Goal: Book appointment/travel/reservation

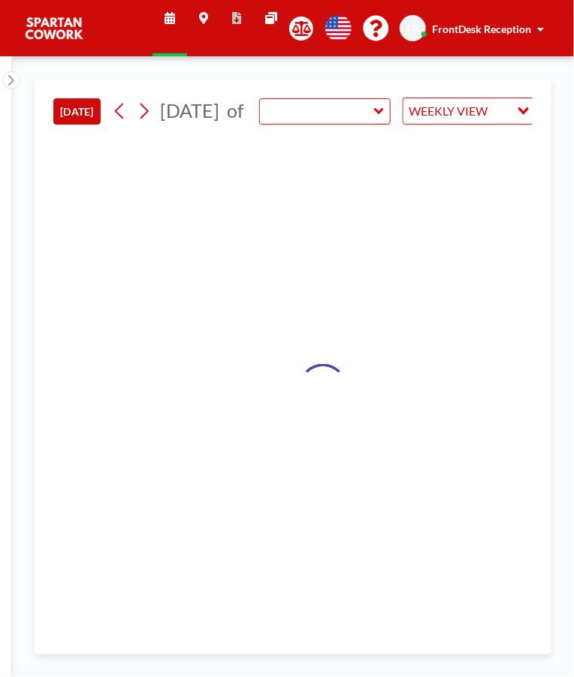
type input "Meeting Room"
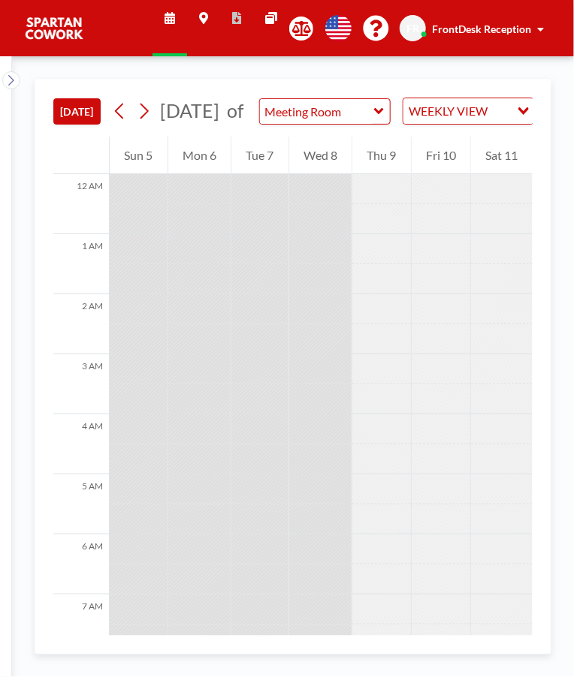
click at [322, 174] on div "Wed 8" at bounding box center [320, 156] width 63 height 38
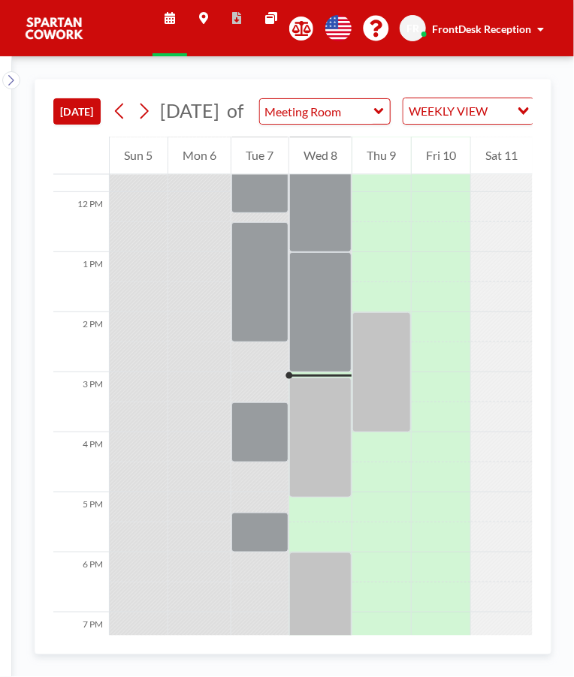
scroll to position [706, 0]
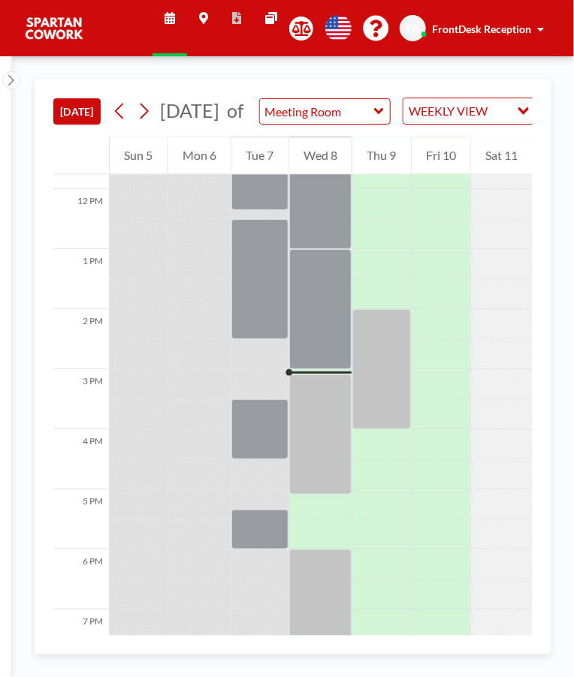
click at [324, 249] on div at bounding box center [320, 189] width 63 height 120
click at [330, 246] on div at bounding box center [320, 189] width 63 height 120
click at [324, 246] on div at bounding box center [320, 189] width 63 height 120
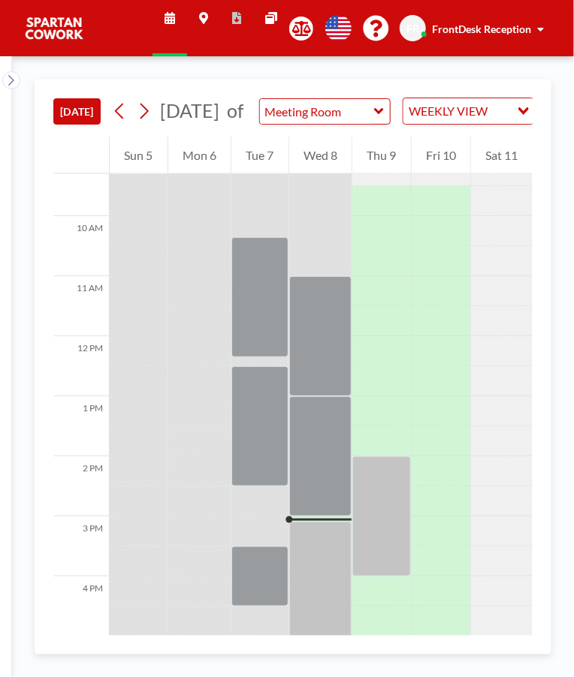
scroll to position [559, 0]
click at [309, 359] on div at bounding box center [320, 336] width 63 height 120
click at [327, 375] on div at bounding box center [320, 336] width 63 height 120
click at [323, 369] on div at bounding box center [320, 336] width 63 height 120
click at [322, 369] on div at bounding box center [320, 336] width 63 height 120
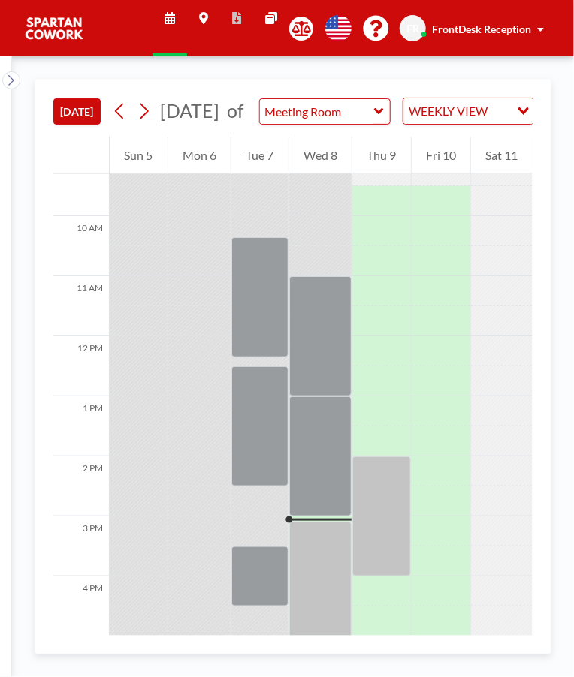
click at [317, 469] on div at bounding box center [320, 457] width 63 height 120
click at [320, 543] on div at bounding box center [320, 582] width 63 height 120
click at [330, 566] on div at bounding box center [320, 582] width 63 height 120
click at [333, 322] on div at bounding box center [320, 336] width 63 height 120
click at [309, 332] on div at bounding box center [320, 336] width 63 height 120
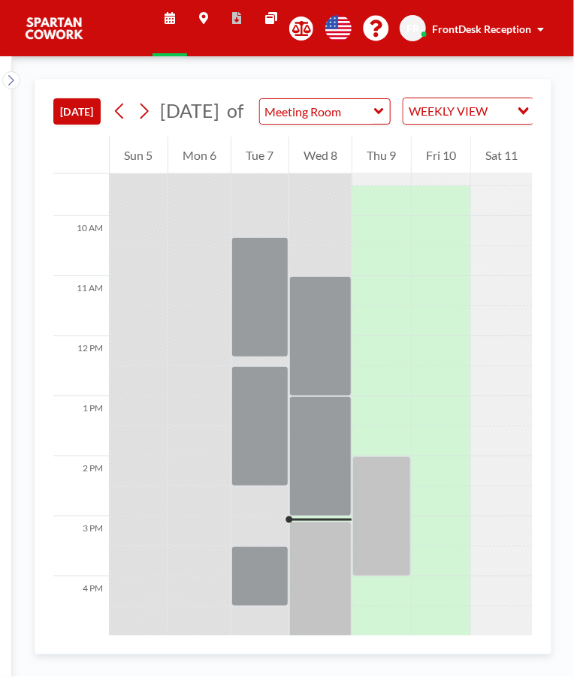
click at [306, 466] on div at bounding box center [320, 457] width 63 height 120
click at [311, 583] on div at bounding box center [320, 582] width 63 height 120
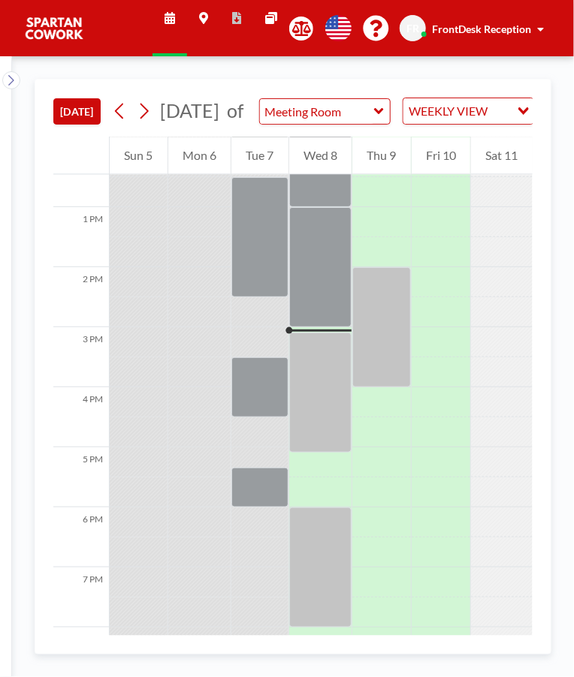
scroll to position [748, 0]
click at [306, 431] on div at bounding box center [320, 393] width 63 height 120
click at [318, 568] on div at bounding box center [320, 568] width 63 height 120
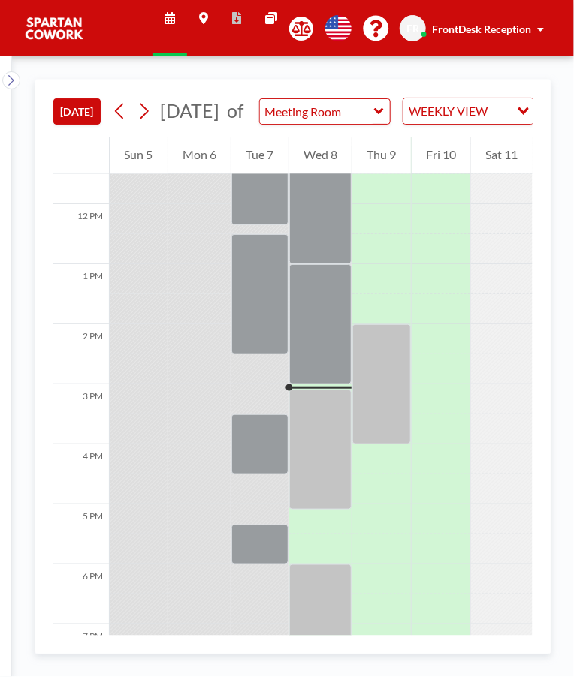
scroll to position [690, 0]
click at [300, 412] on div at bounding box center [320, 450] width 63 height 120
click at [304, 412] on div at bounding box center [320, 450] width 63 height 120
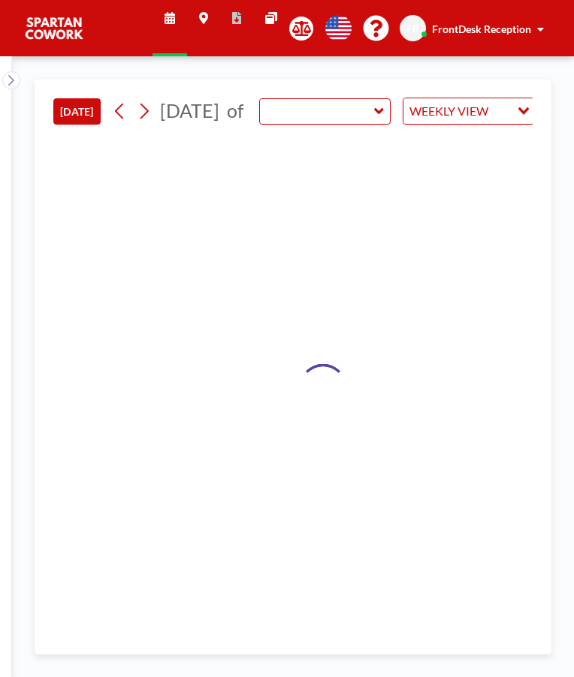
type input "Meeting Room"
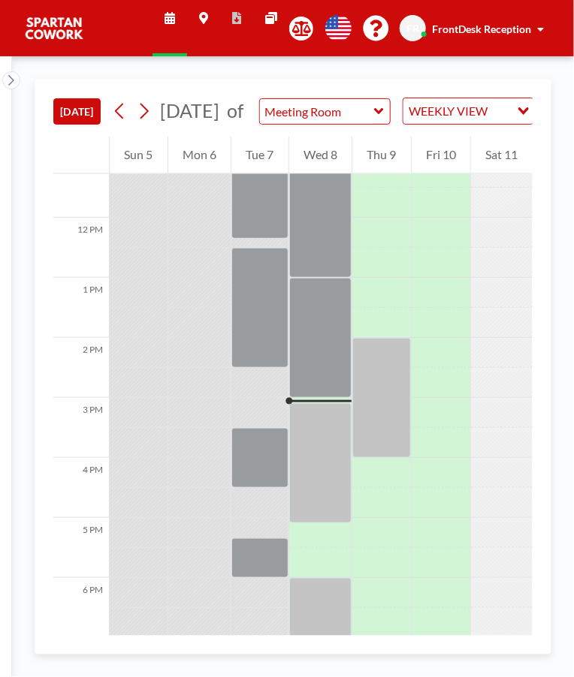
scroll to position [676, 0]
click at [318, 445] on div at bounding box center [320, 465] width 63 height 120
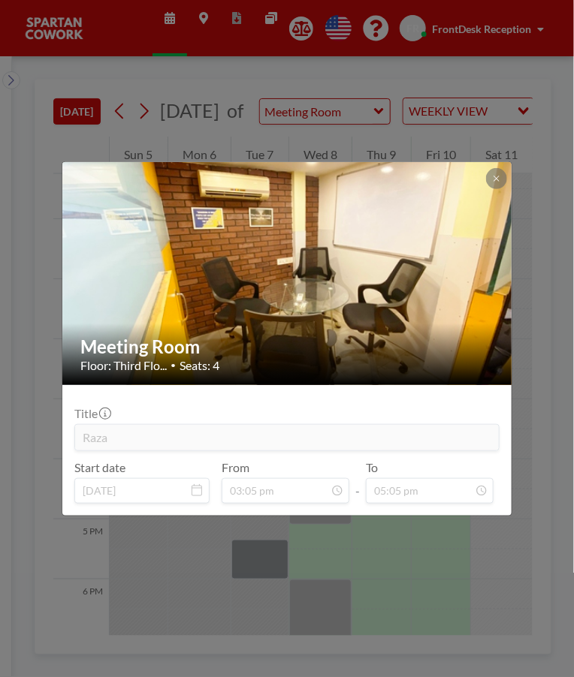
click at [489, 180] on button at bounding box center [496, 178] width 21 height 21
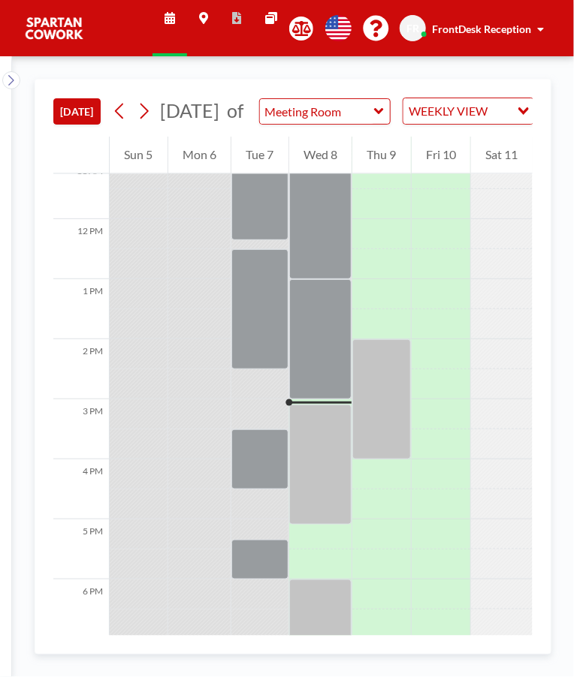
click at [319, 366] on div at bounding box center [320, 339] width 63 height 120
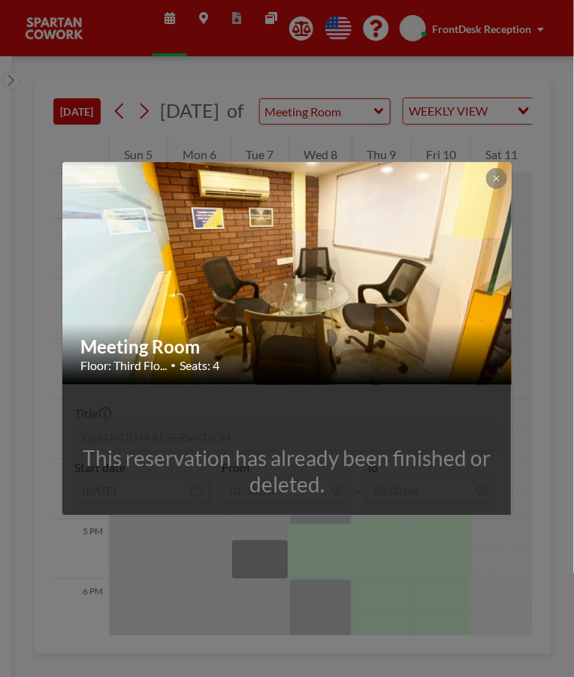
click at [496, 180] on icon at bounding box center [496, 178] width 9 height 9
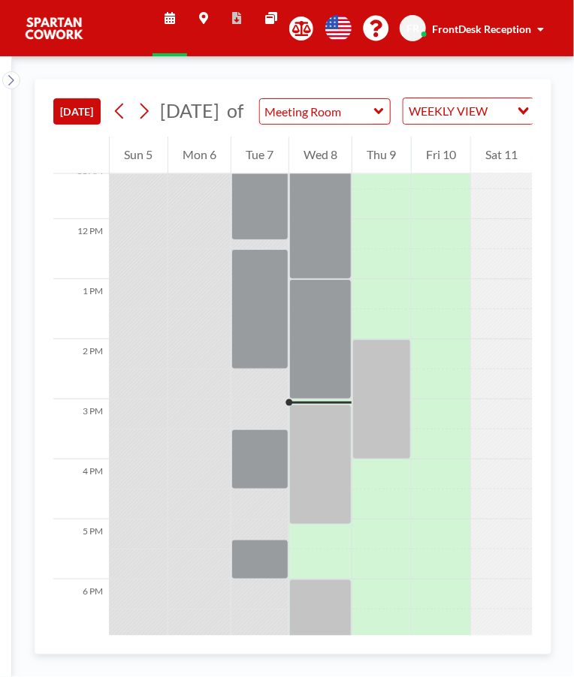
click at [330, 472] on div at bounding box center [320, 465] width 63 height 120
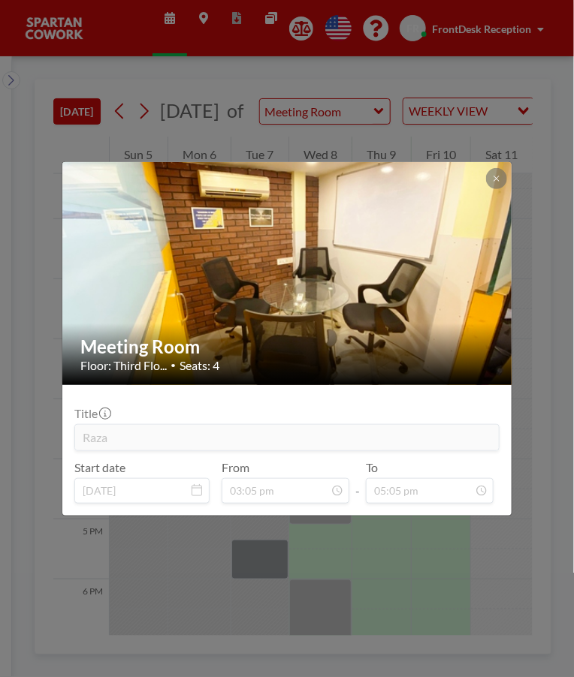
click at [491, 185] on button at bounding box center [496, 178] width 21 height 21
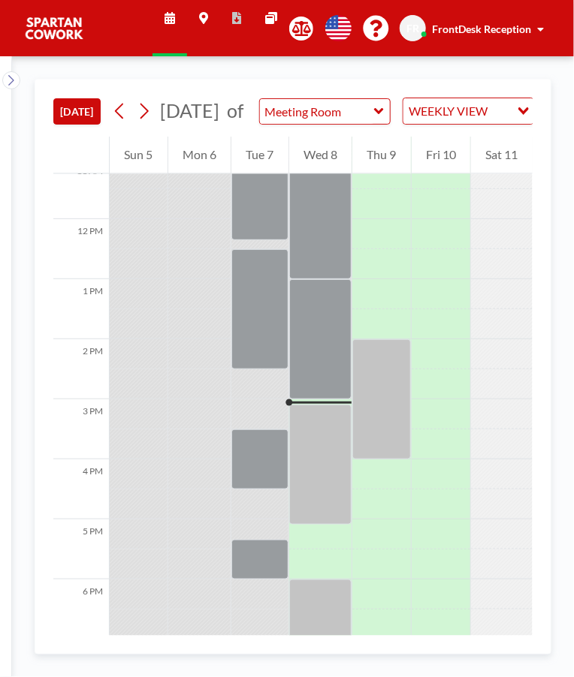
click at [318, 486] on div at bounding box center [320, 465] width 63 height 120
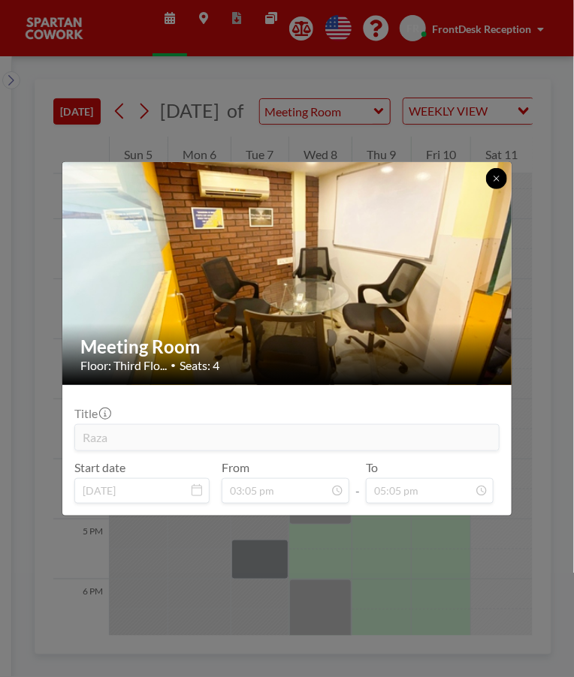
click at [496, 178] on icon at bounding box center [495, 178] width 5 height 5
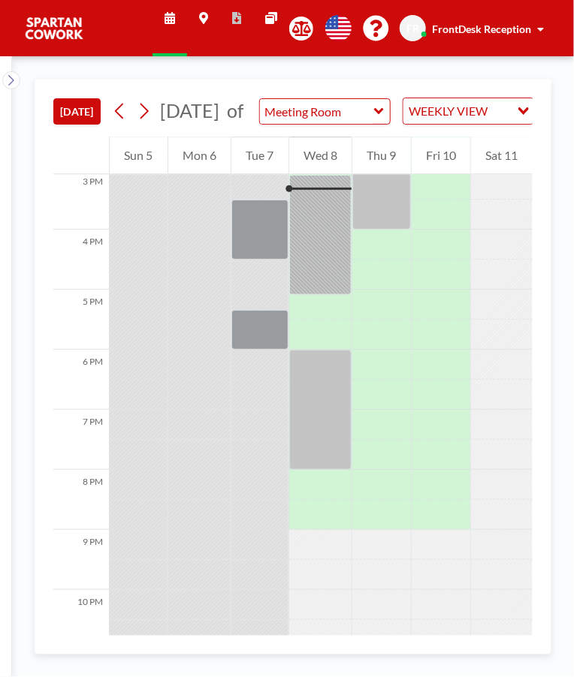
scroll to position [927, 0]
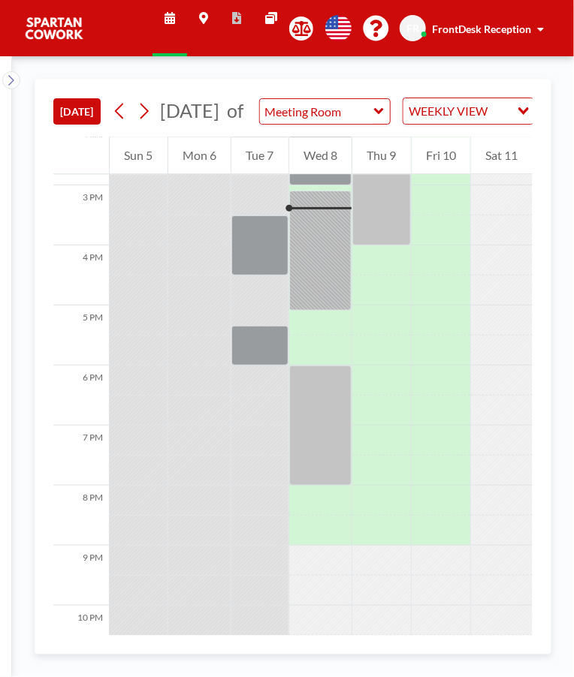
scroll to position [874, 0]
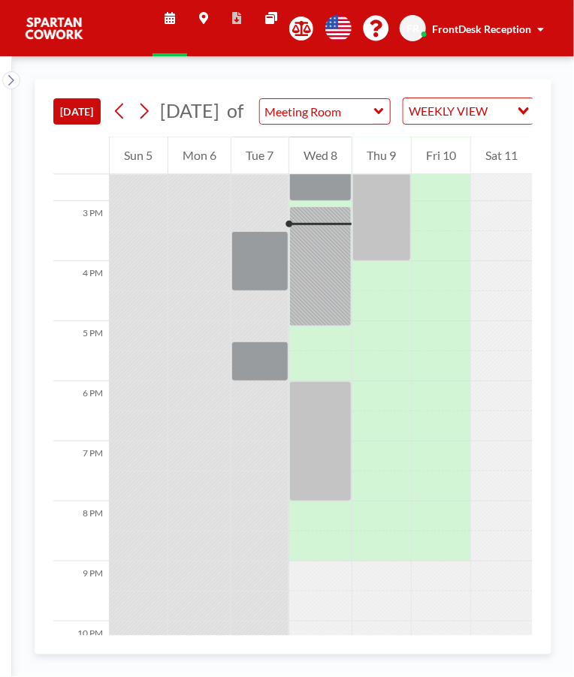
click at [320, 286] on div at bounding box center [320, 267] width 63 height 120
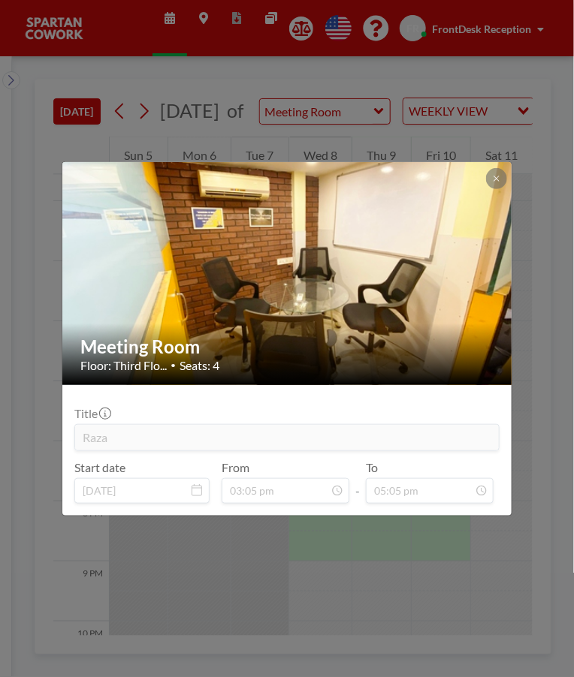
click at [496, 178] on icon at bounding box center [495, 178] width 5 height 5
